Goal: Task Accomplishment & Management: Use online tool/utility

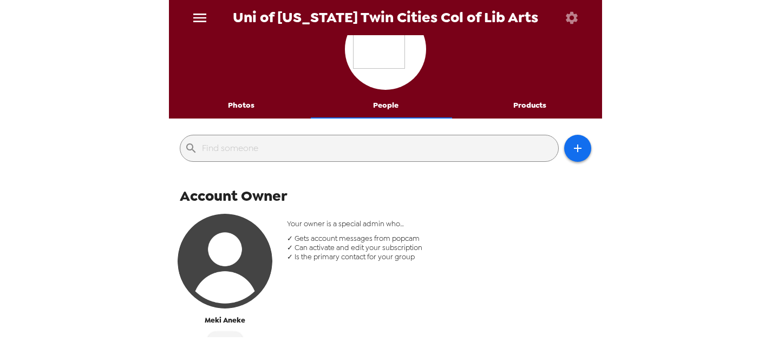
scroll to position [71, 0]
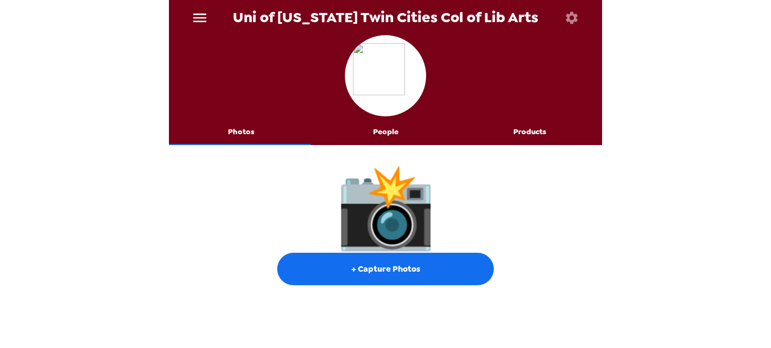
click at [380, 132] on button "People" at bounding box center [386, 132] width 145 height 26
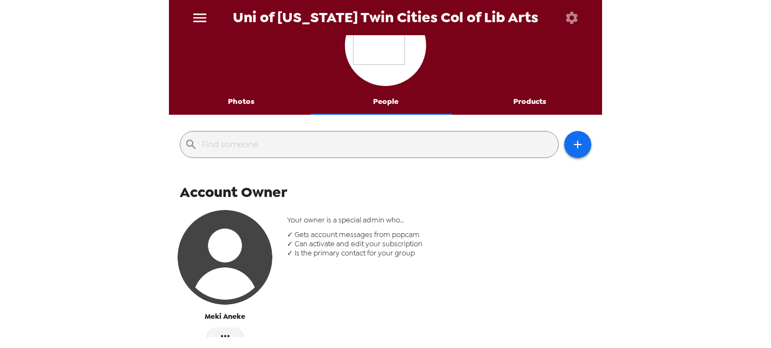
scroll to position [31, 0]
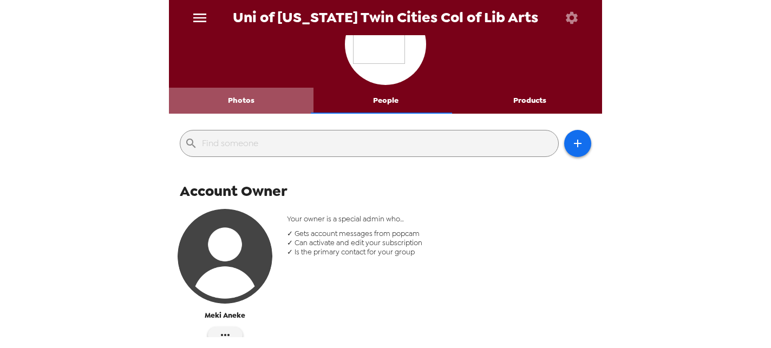
click at [248, 104] on button "Photos" at bounding box center [241, 101] width 145 height 26
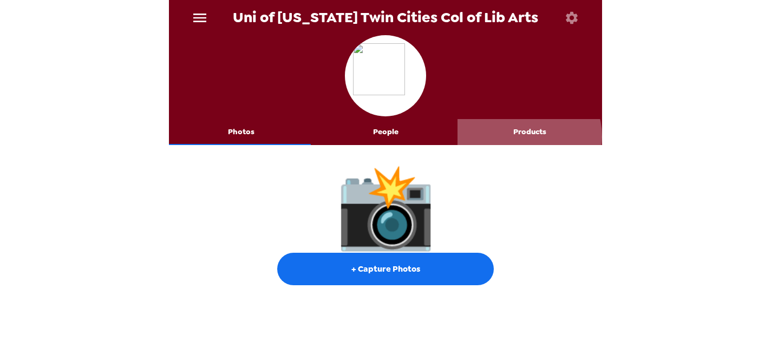
click at [520, 136] on button "Products" at bounding box center [530, 132] width 145 height 26
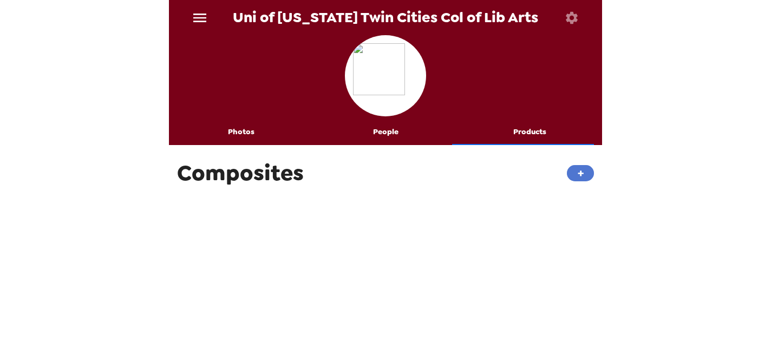
click at [567, 172] on button "+" at bounding box center [580, 173] width 27 height 16
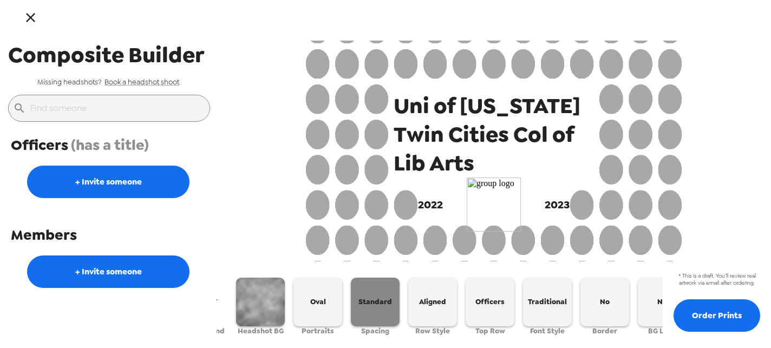
scroll to position [0, 128]
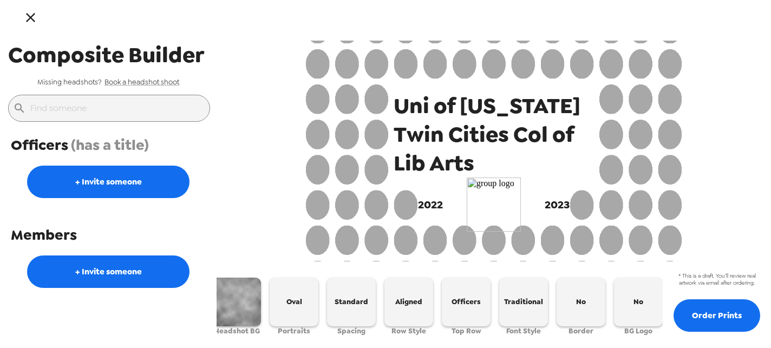
click at [27, 17] on icon "button" at bounding box center [31, 18] width 16 height 16
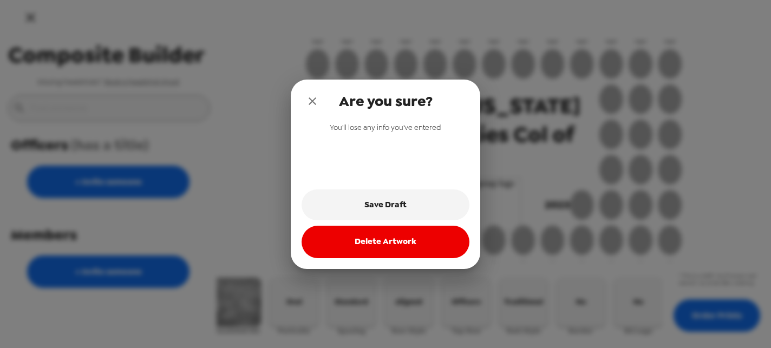
click at [398, 250] on button "Delete Artwork" at bounding box center [386, 242] width 168 height 32
